Goal: Task Accomplishment & Management: Manage account settings

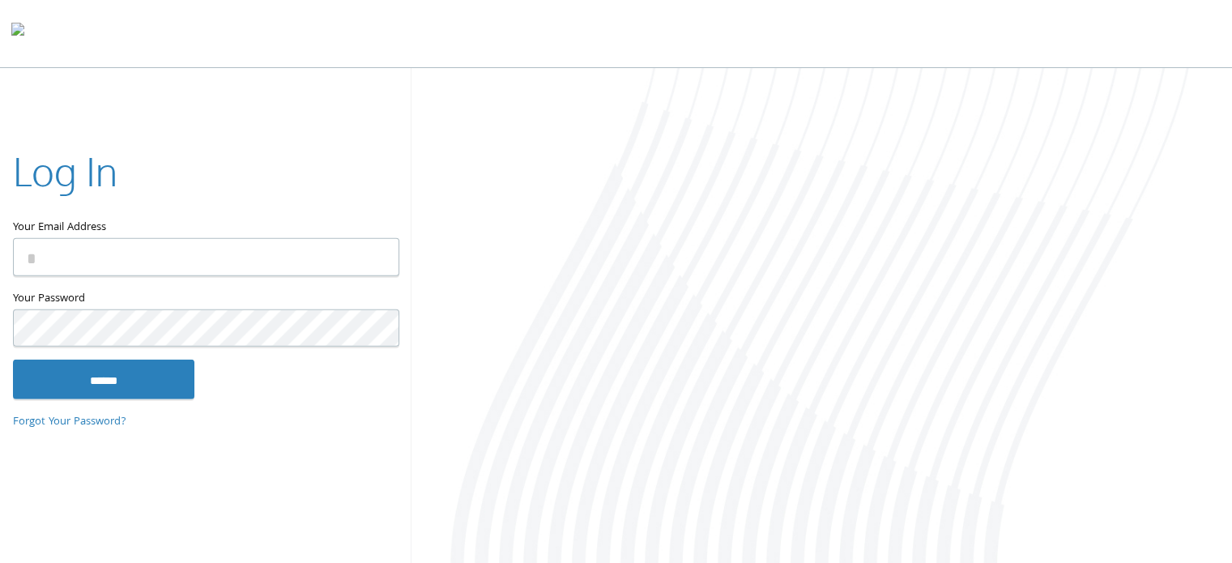
type input "**********"
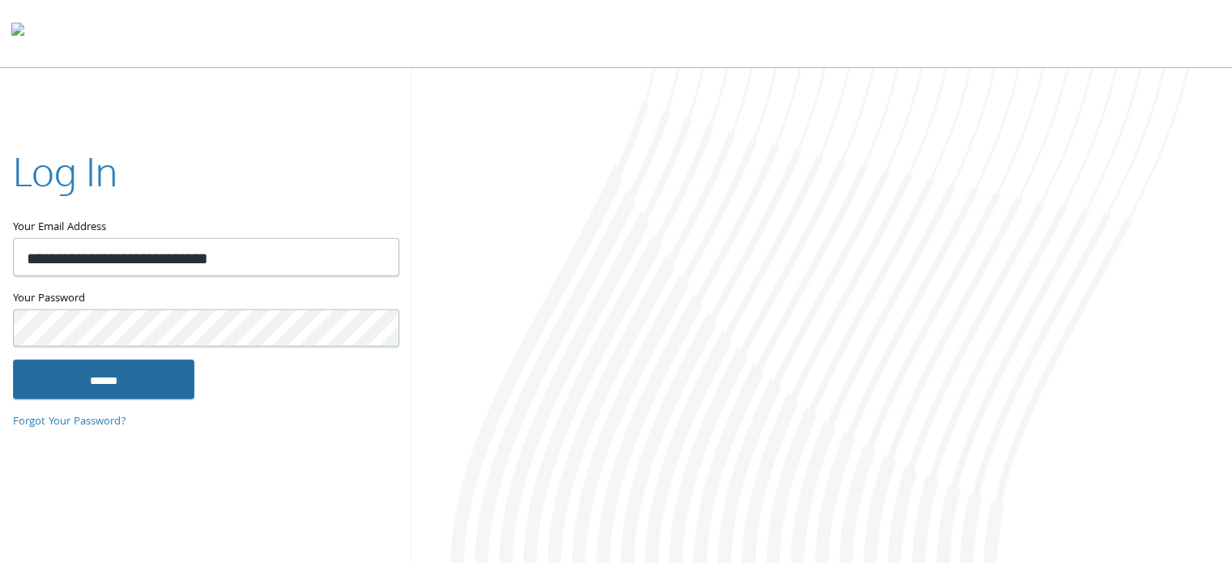
click at [113, 384] on input "******" at bounding box center [103, 379] width 181 height 39
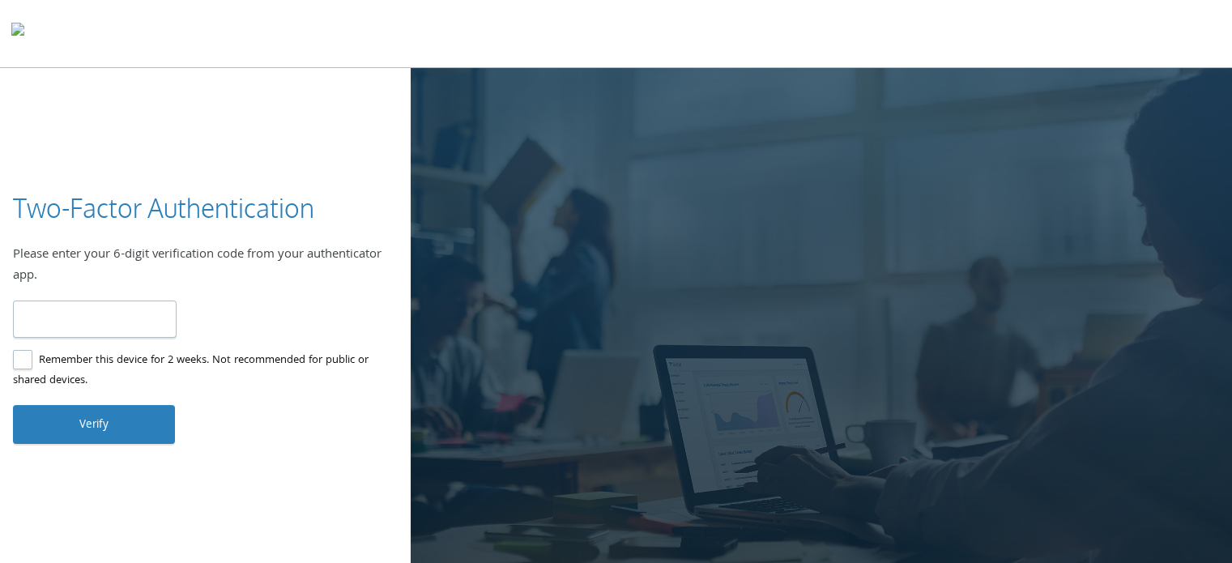
click at [58, 318] on input "number" at bounding box center [95, 319] width 164 height 38
type input "******"
